Goal: Task Accomplishment & Management: Use online tool/utility

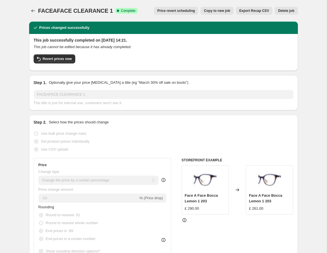
select select "percentage"
select select "no_change"
select select "tag"
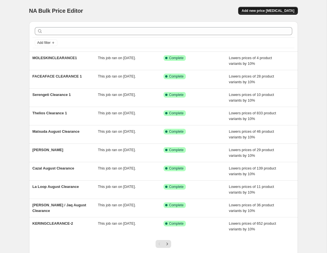
click at [264, 12] on span "Add new price [MEDICAL_DATA]" at bounding box center [267, 10] width 53 height 5
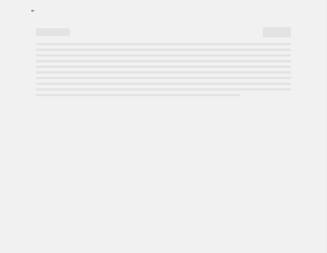
select select "percentage"
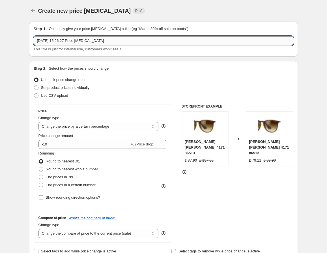
click at [70, 39] on input "[DATE] 15:26:27 Price [MEDICAL_DATA]" at bounding box center [163, 40] width 259 height 9
click at [87, 43] on input "[DATE] 15:26:27 Price [MEDICAL_DATA]" at bounding box center [163, 40] width 259 height 9
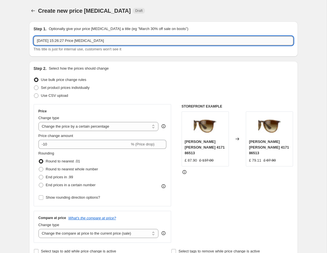
click at [87, 43] on input "[DATE] 15:26:27 Price [MEDICAL_DATA]" at bounding box center [163, 40] width 259 height 9
paste input "ZEALCLEARANCE1"
type input "ZEALCLEARANCE1"
click at [105, 85] on div "Set product prices individually" at bounding box center [163, 88] width 259 height 8
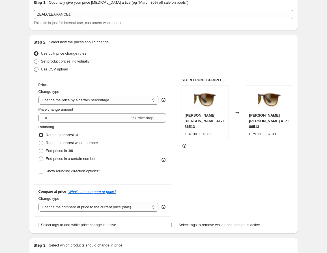
scroll to position [32, 0]
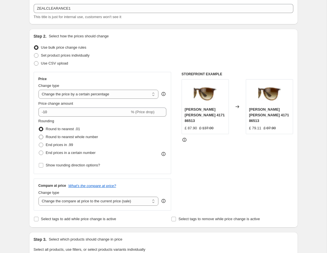
click at [74, 139] on span "Round to nearest whole number" at bounding box center [72, 137] width 52 height 4
click at [39, 135] on input "Round to nearest whole number" at bounding box center [39, 135] width 0 height 0
radio input "true"
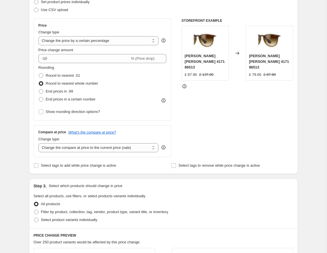
scroll to position [87, 0]
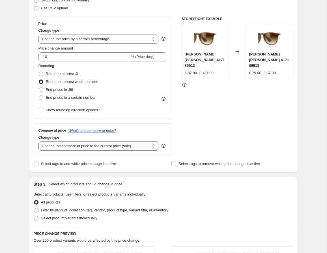
click at [93, 146] on select "Change the compare at price to the current price (sale) Change the compare at p…" at bounding box center [98, 145] width 120 height 9
select select "no_change"
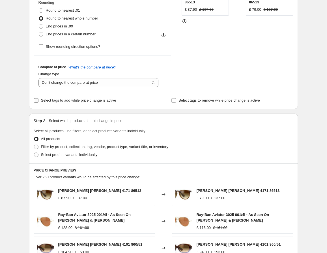
scroll to position [151, 0]
click at [69, 145] on span "Filter by product, collection, tag, vendor, product type, variant title, or inv…" at bounding box center [104, 146] width 127 height 4
click at [34, 144] on input "Filter by product, collection, tag, vendor, product type, variant title, or inv…" at bounding box center [34, 144] width 0 height 0
radio input "true"
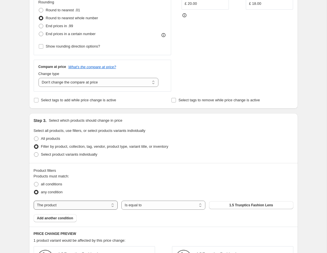
click at [78, 204] on select "The product The product's collection The product's tag The product's vendor The…" at bounding box center [76, 204] width 84 height 9
select select "tag"
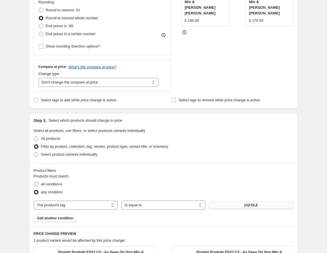
click at [264, 206] on button "(G)I-DLE" at bounding box center [251, 205] width 84 height 8
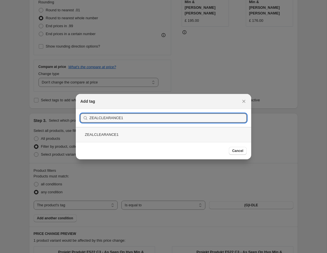
type input "ZEALCLEARANCE1"
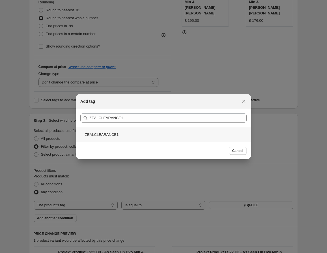
click at [124, 133] on div "ZEALCLEARANCE1" at bounding box center [163, 134] width 175 height 15
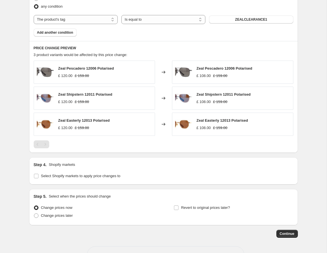
scroll to position [355, 0]
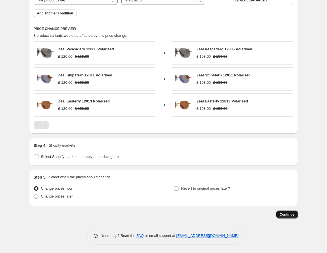
click at [289, 214] on span "Continue" at bounding box center [286, 214] width 15 height 5
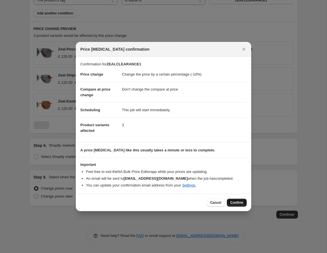
click at [240, 203] on span "Confirm" at bounding box center [236, 202] width 13 height 5
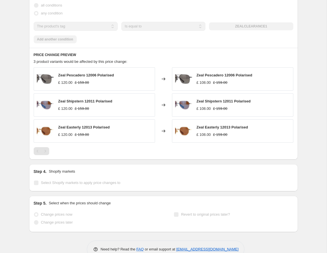
scroll to position [370, 0]
select select "percentage"
select select "no_change"
select select "tag"
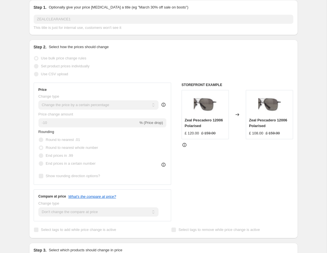
scroll to position [79, 0]
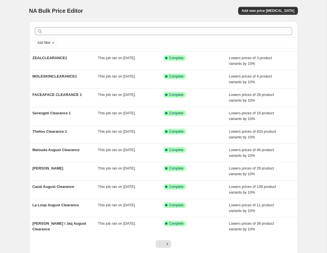
click at [282, 3] on div "NA Bulk Price Editor. This page is ready NA Bulk Price Editor Add new price [ME…" at bounding box center [163, 10] width 268 height 21
click at [276, 12] on span "Add new price [MEDICAL_DATA]" at bounding box center [267, 10] width 53 height 5
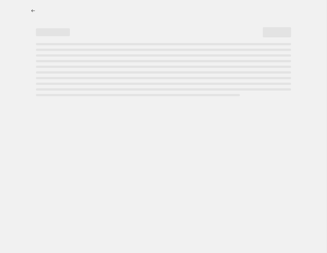
select select "percentage"
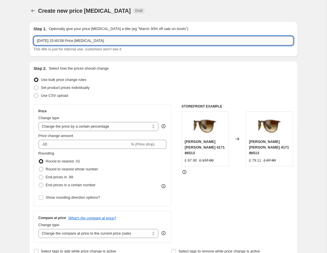
click at [80, 42] on input "14 Aug 2025, 15:40:58 Price change job" at bounding box center [163, 40] width 259 height 9
type input "m"
type input "M"
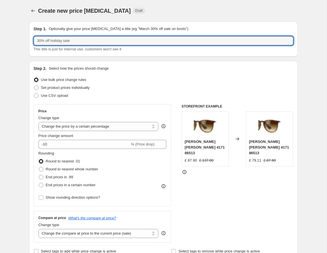
paste input "text"
click at [66, 36] on div "Step 1. Optionally give your price change job a title (eg "March 30% off sale o…" at bounding box center [163, 39] width 259 height 26
click at [68, 45] on input "text" at bounding box center [163, 40] width 259 height 9
paste input "MODOCLEARANCE-1"
type input "MODOCLEARANCE-1"
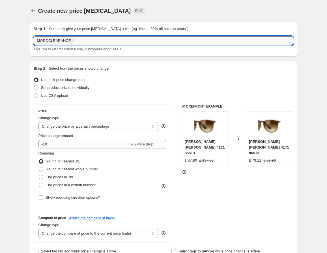
click at [129, 94] on div "Use CSV upload" at bounding box center [163, 96] width 259 height 8
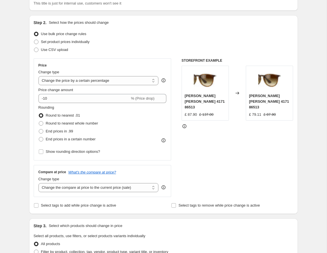
scroll to position [54, 0]
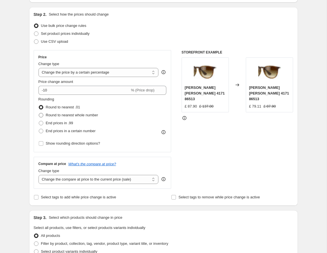
click at [87, 114] on span "Round to nearest whole number" at bounding box center [72, 115] width 52 height 4
click at [39, 113] on input "Round to nearest whole number" at bounding box center [39, 113] width 0 height 0
radio input "true"
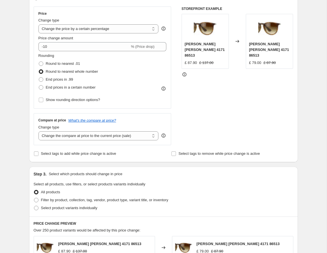
scroll to position [98, 0]
click at [93, 133] on select "Change the compare at price to the current price (sale) Change the compare at p…" at bounding box center [98, 135] width 120 height 9
select select "no_change"
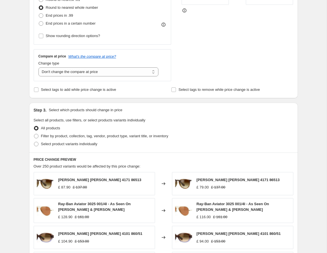
scroll to position [177, 0]
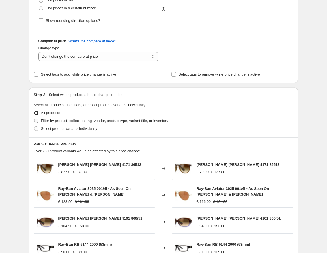
click at [80, 119] on span "Filter by product, collection, tag, vendor, product type, variant title, or inv…" at bounding box center [104, 120] width 127 height 4
click at [34, 119] on input "Filter by product, collection, tag, vendor, product type, variant title, or inv…" at bounding box center [34, 118] width 0 height 0
radio input "true"
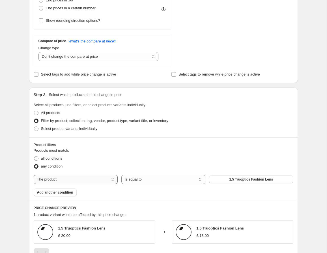
click at [99, 180] on select "The product The product's collection The product's tag The product's vendor The…" at bounding box center [76, 179] width 84 height 9
select select "tag"
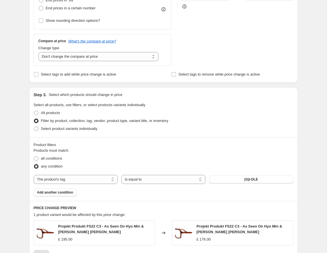
click at [239, 179] on button "(G)I-DLE" at bounding box center [251, 179] width 84 height 8
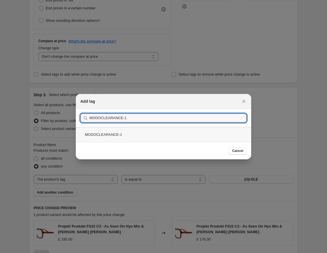
type input "MODOCLEARANCE-1"
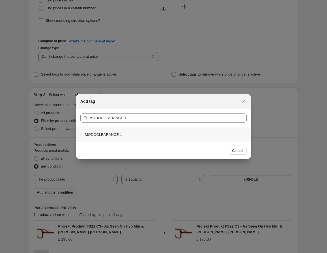
click at [126, 135] on div "MODOCLEARANCE-1" at bounding box center [163, 134] width 175 height 15
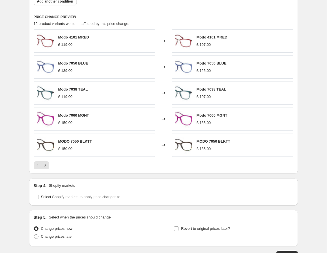
scroll to position [407, 0]
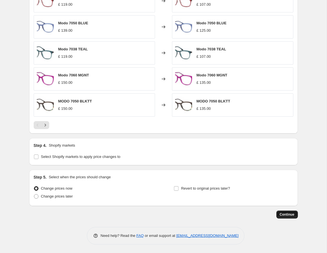
click at [288, 217] on button "Continue" at bounding box center [286, 214] width 21 height 8
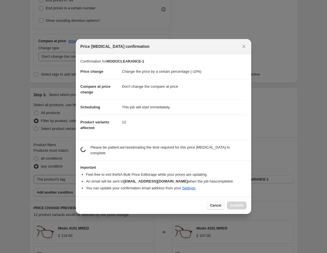
scroll to position [0, 0]
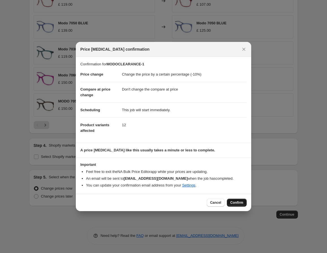
click at [233, 201] on span "Confirm" at bounding box center [236, 202] width 13 height 5
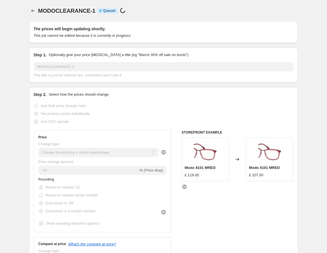
scroll to position [407, 0]
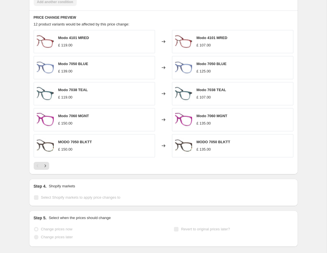
select select "percentage"
select select "no_change"
select select "tag"
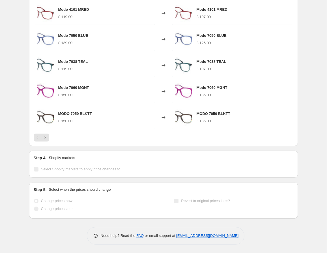
scroll to position [0, 0]
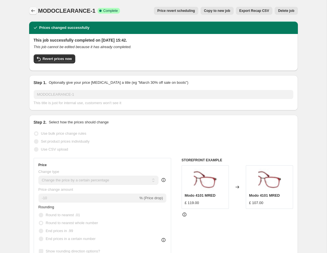
click at [31, 9] on icon "Price change jobs" at bounding box center [33, 11] width 6 height 6
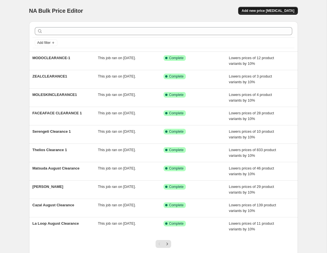
click at [253, 13] on button "Add new price [MEDICAL_DATA]" at bounding box center [267, 11] width 59 height 8
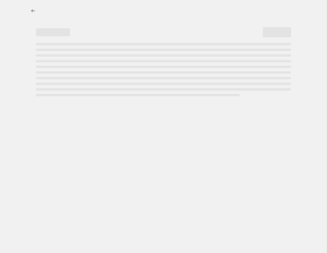
select select "percentage"
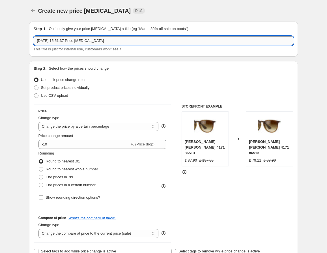
click at [94, 42] on input "14 Aug 2025, 15:51:37 Price change job" at bounding box center [163, 40] width 259 height 9
click at [87, 39] on input "14 Aug 2025, 15:51:37 Price change job" at bounding box center [163, 40] width 259 height 9
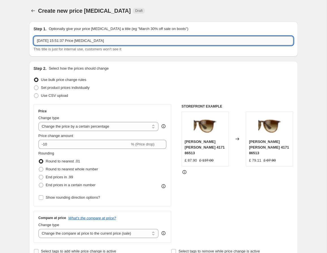
click at [87, 39] on input "14 Aug 2025, 15:51:37 Price change job" at bounding box center [163, 40] width 259 height 9
paste input "Masunaga"
click at [65, 42] on input "Masunaga Cl" at bounding box center [163, 40] width 259 height 9
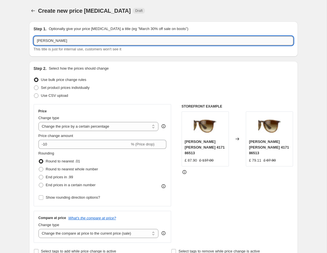
paste input "clearance-1"
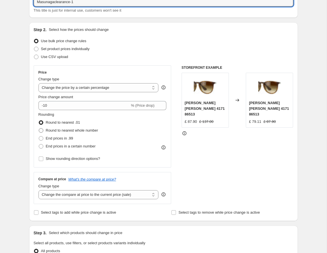
scroll to position [43, 0]
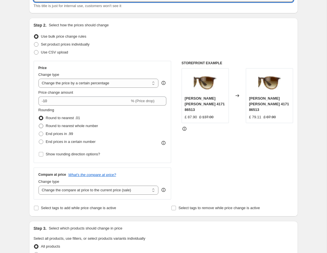
type input "Masunagaclearance-1"
drag, startPoint x: 84, startPoint y: 125, endPoint x: 89, endPoint y: 126, distance: 4.6
click at [84, 125] on span "Round to nearest whole number" at bounding box center [72, 125] width 52 height 4
click at [39, 124] on input "Round to nearest whole number" at bounding box center [39, 123] width 0 height 0
radio input "true"
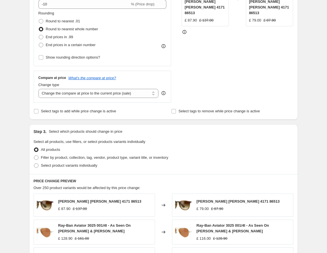
scroll to position [143, 0]
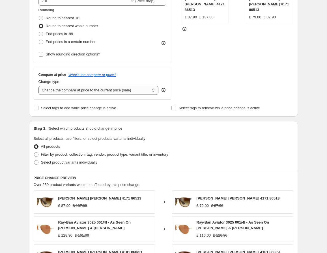
click at [108, 90] on select "Change the compare at price to the current price (sale) Change the compare at p…" at bounding box center [98, 90] width 120 height 9
select select "no_change"
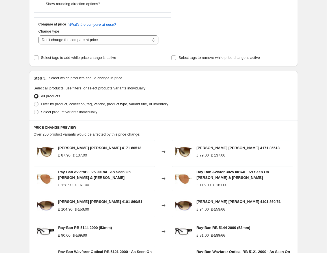
scroll to position [198, 0]
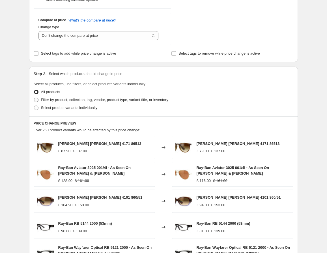
click at [77, 99] on span "Filter by product, collection, tag, vendor, product type, variant title, or inv…" at bounding box center [104, 99] width 127 height 4
click at [34, 98] on input "Filter by product, collection, tag, vendor, product type, variant title, or inv…" at bounding box center [34, 97] width 0 height 0
radio input "true"
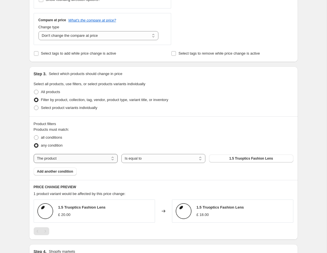
click at [90, 159] on select "The product The product's collection The product's tag The product's vendor The…" at bounding box center [76, 158] width 84 height 9
select select "tag"
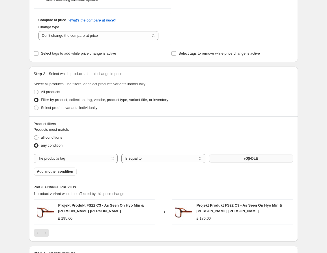
click at [243, 158] on button "(G)I-DLE" at bounding box center [251, 158] width 84 height 8
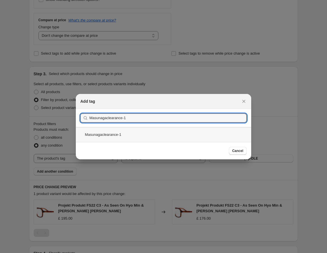
type input "Masunagaclearance-1"
click at [141, 136] on div "Masunagaclearance-1" at bounding box center [163, 134] width 175 height 15
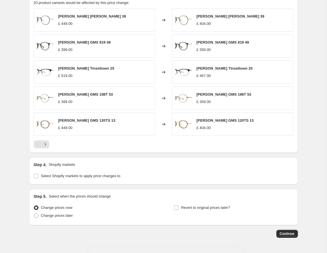
scroll to position [407, 0]
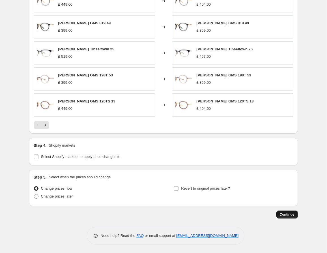
click at [290, 214] on span "Continue" at bounding box center [286, 214] width 15 height 5
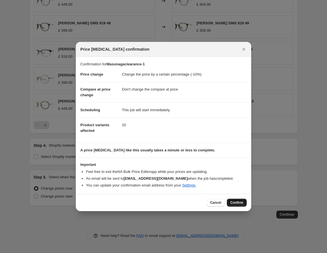
click at [236, 201] on span "Confirm" at bounding box center [236, 202] width 13 height 5
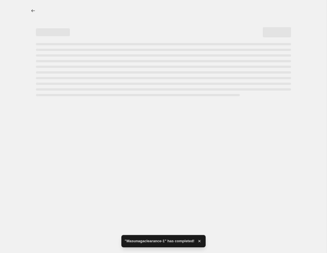
select select "percentage"
select select "no_change"
select select "tag"
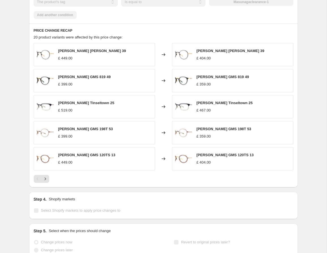
scroll to position [0, 0]
